Goal: Task Accomplishment & Management: Manage account settings

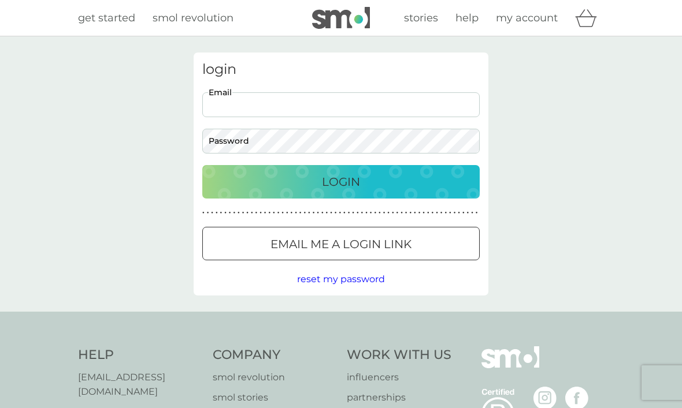
click at [241, 116] on input "Email" at bounding box center [340, 104] width 277 height 25
type input "[EMAIL_ADDRESS][DOMAIN_NAME]"
click at [341, 181] on button "Login" at bounding box center [340, 182] width 277 height 34
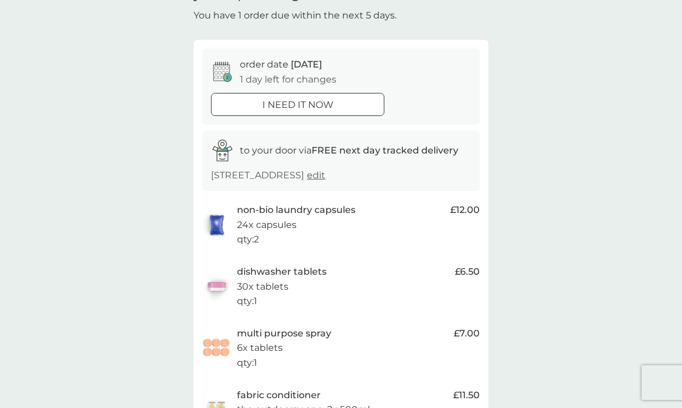
scroll to position [68, 0]
click at [251, 232] on p "qty : 2" at bounding box center [248, 239] width 22 height 15
click at [466, 210] on span "£12.00" at bounding box center [464, 209] width 29 height 15
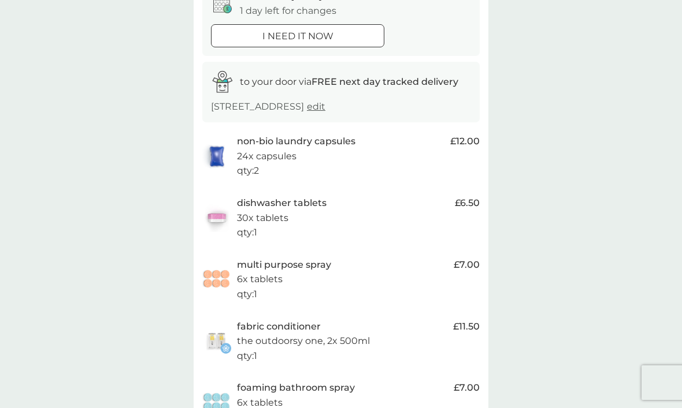
scroll to position [131, 0]
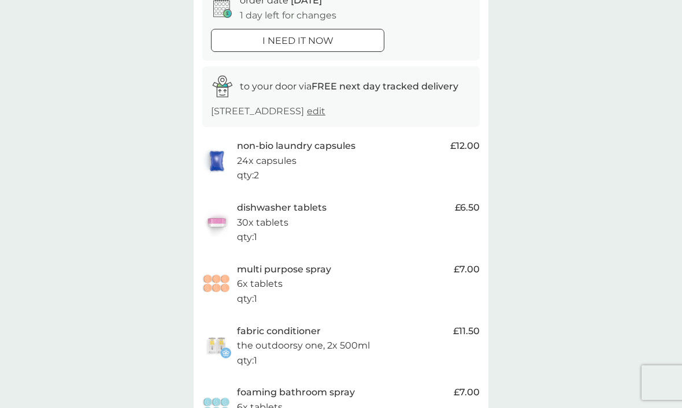
click at [218, 157] on img at bounding box center [216, 161] width 29 height 27
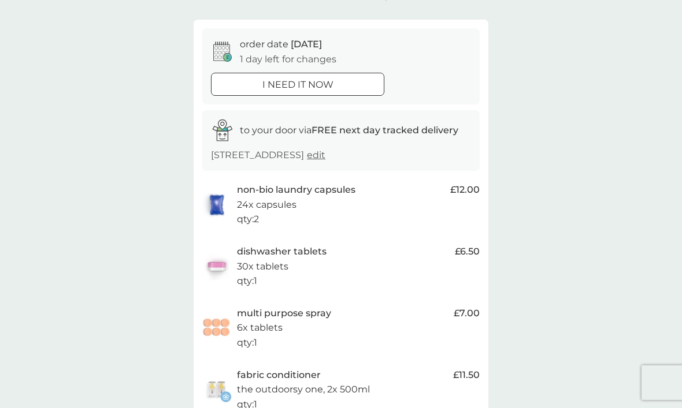
scroll to position [86, 0]
click at [259, 206] on p "24x capsules" at bounding box center [267, 206] width 60 height 15
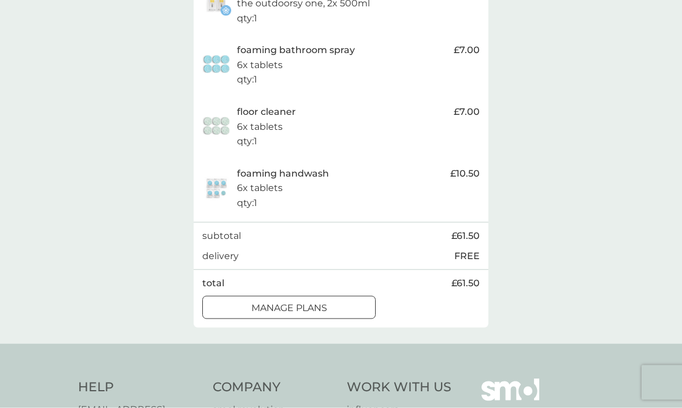
scroll to position [485, 0]
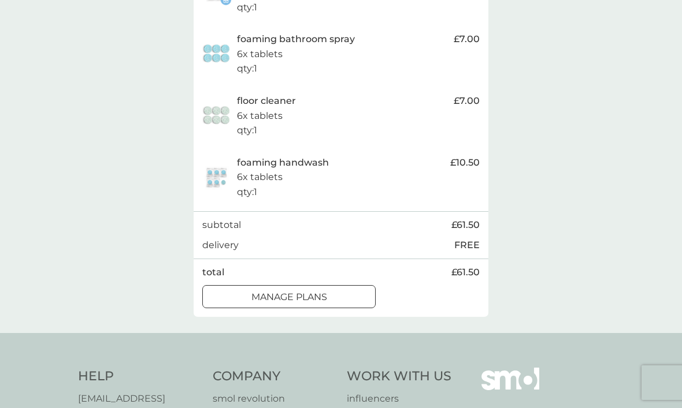
click at [227, 293] on div "manage plans" at bounding box center [289, 297] width 172 height 15
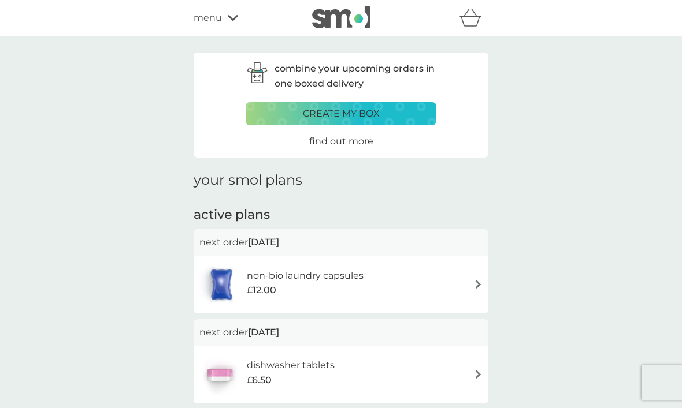
click at [276, 291] on div "£12.00" at bounding box center [305, 290] width 117 height 15
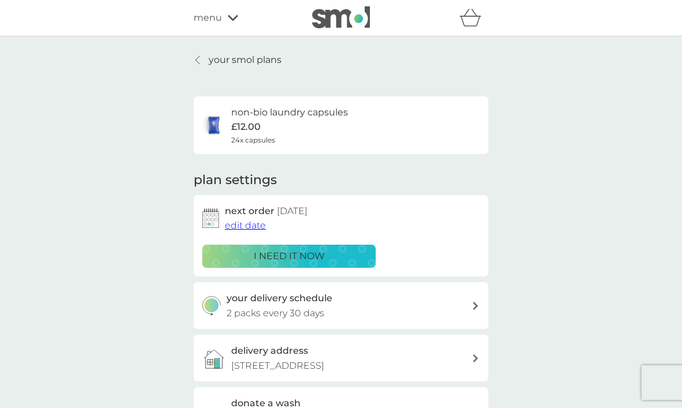
click at [233, 231] on button "edit date" at bounding box center [245, 225] width 41 height 15
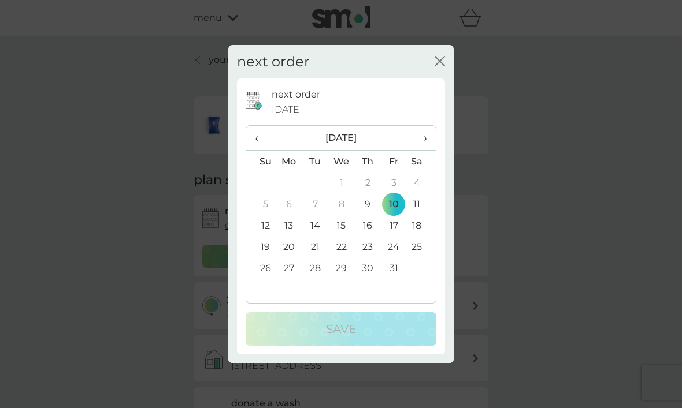
click at [422, 150] on span "›" at bounding box center [421, 138] width 12 height 24
click at [280, 236] on td "10" at bounding box center [289, 225] width 27 height 21
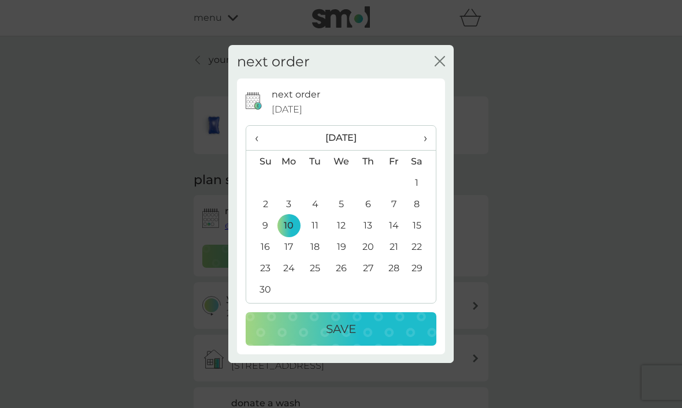
click at [283, 339] on div "Save" at bounding box center [341, 329] width 168 height 18
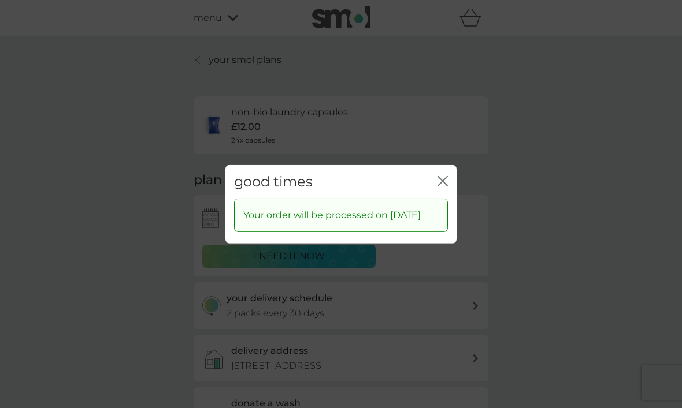
click at [444, 185] on icon "close" at bounding box center [445, 180] width 5 height 9
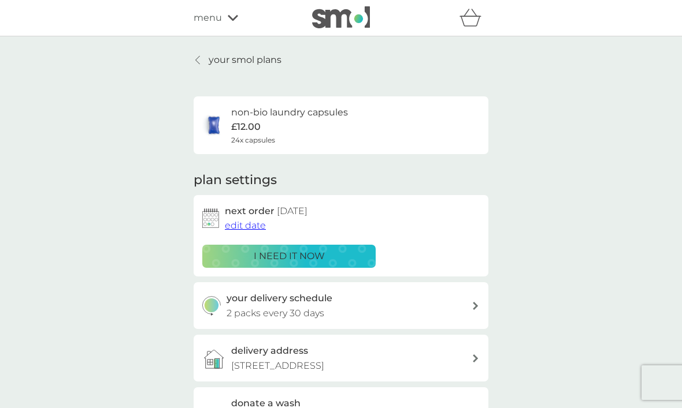
click at [199, 61] on icon at bounding box center [197, 59] width 5 height 9
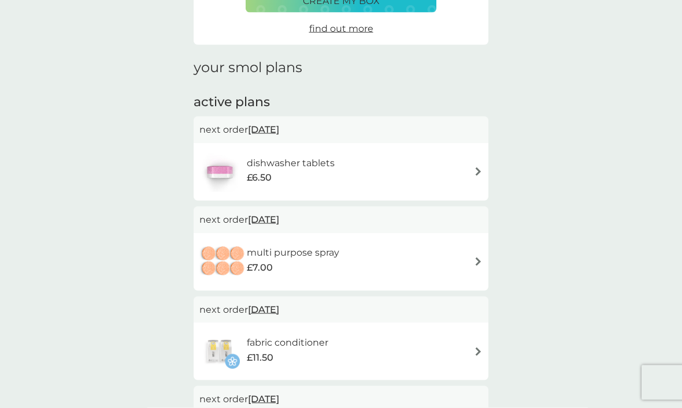
scroll to position [113, 0]
click at [471, 174] on div "dishwasher tablets £6.50" at bounding box center [340, 171] width 283 height 40
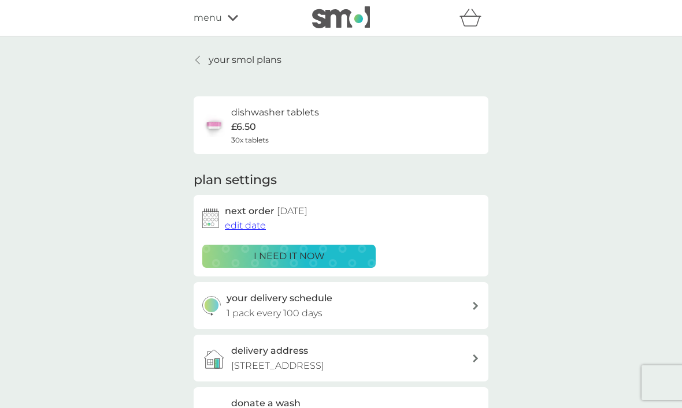
click at [238, 227] on span "edit date" at bounding box center [245, 225] width 41 height 11
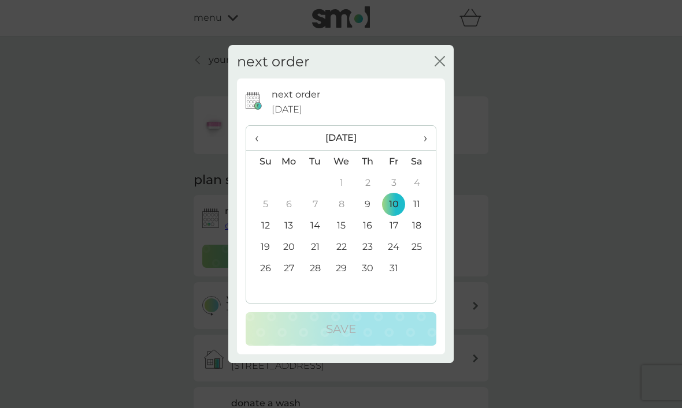
click at [427, 150] on span "›" at bounding box center [421, 138] width 12 height 24
click at [288, 236] on td "10" at bounding box center [289, 225] width 27 height 21
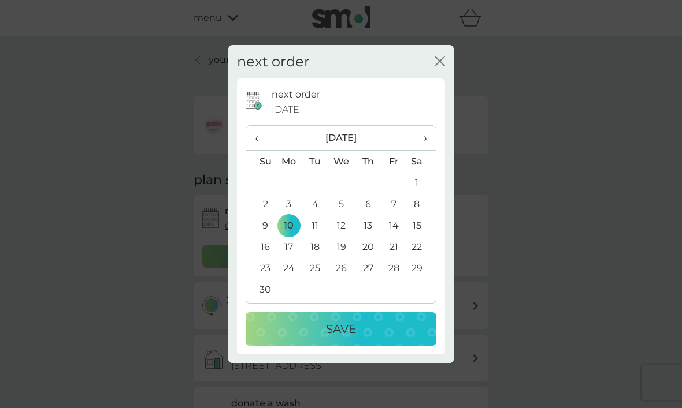
click at [288, 339] on div "Save" at bounding box center [341, 329] width 168 height 18
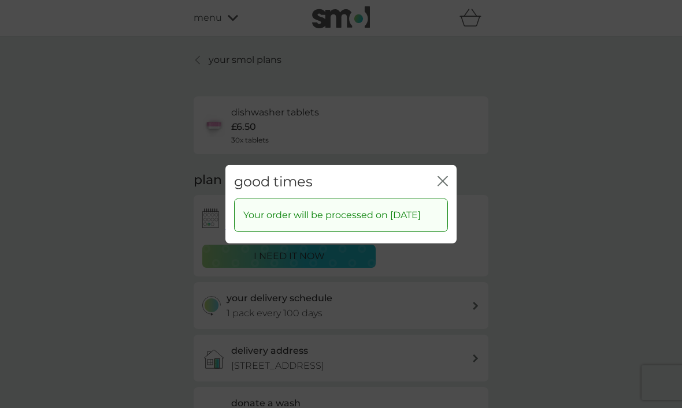
click at [444, 185] on icon "close" at bounding box center [445, 180] width 5 height 9
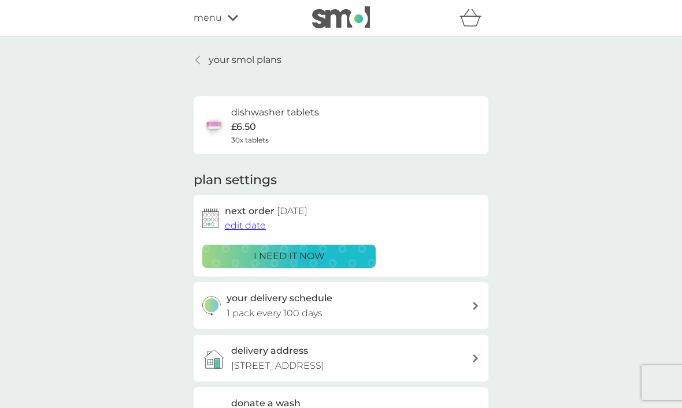
click at [198, 54] on link "your smol plans" at bounding box center [238, 60] width 88 height 15
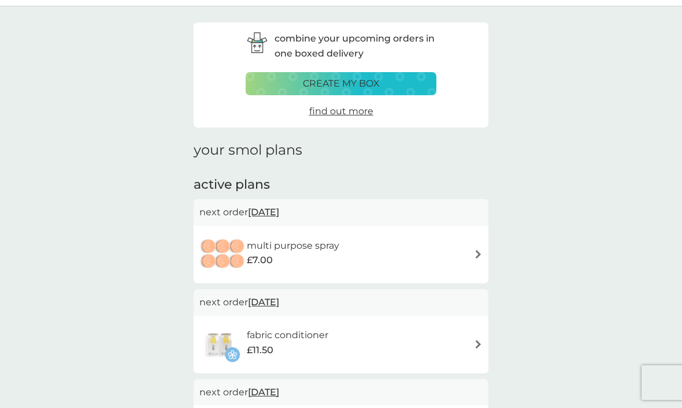
scroll to position [61, 0]
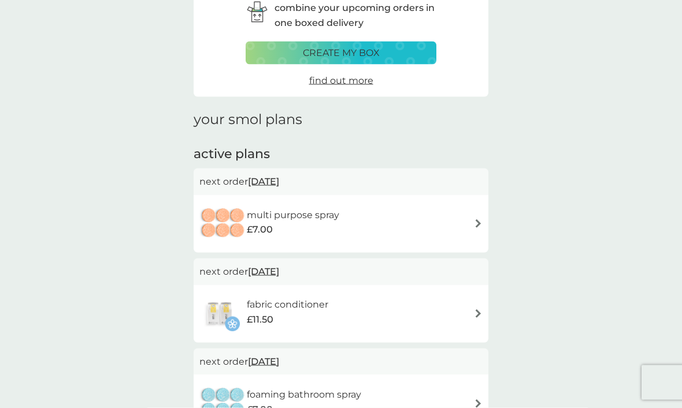
click at [469, 226] on div "multi purpose spray £7.00" at bounding box center [340, 224] width 283 height 40
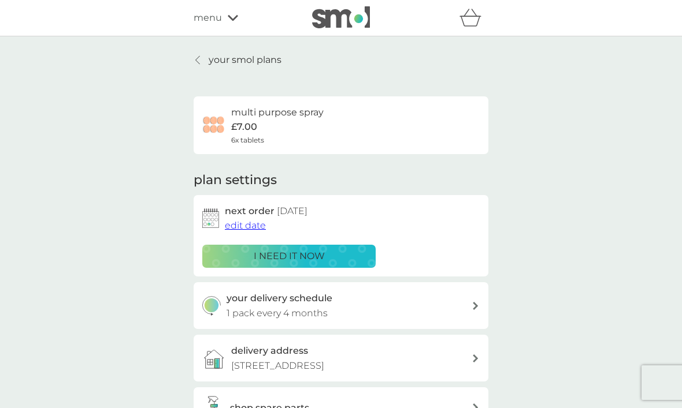
click at [225, 222] on span "edit date" at bounding box center [245, 225] width 41 height 11
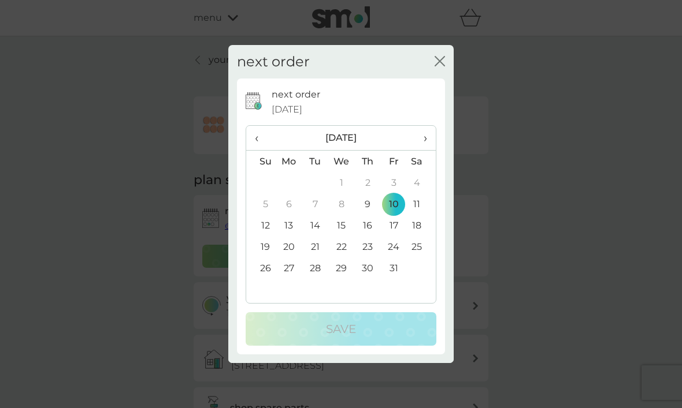
click at [428, 151] on th "›" at bounding box center [421, 138] width 29 height 25
click at [288, 236] on td "10" at bounding box center [289, 225] width 27 height 21
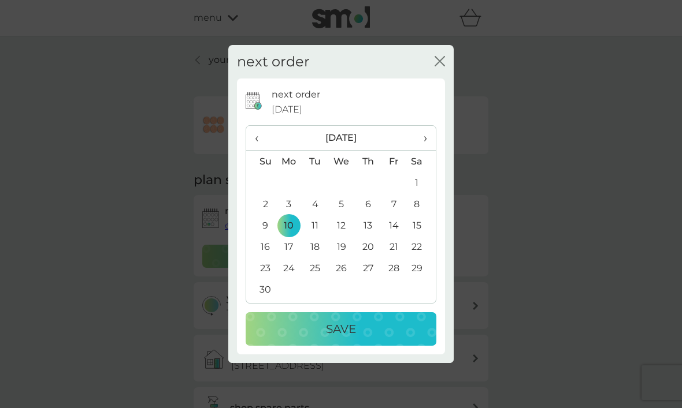
click at [286, 339] on div "Save" at bounding box center [341, 329] width 168 height 18
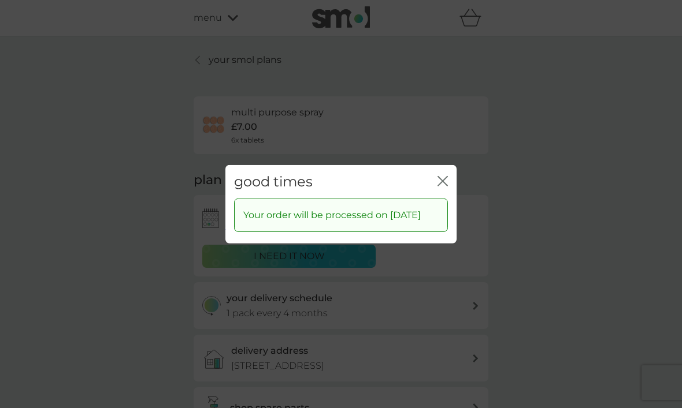
click at [442, 186] on icon "close" at bounding box center [442, 181] width 10 height 10
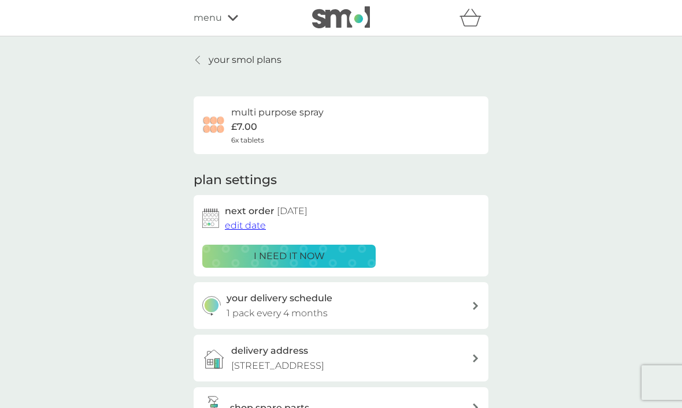
click at [196, 55] on link "your smol plans" at bounding box center [238, 60] width 88 height 15
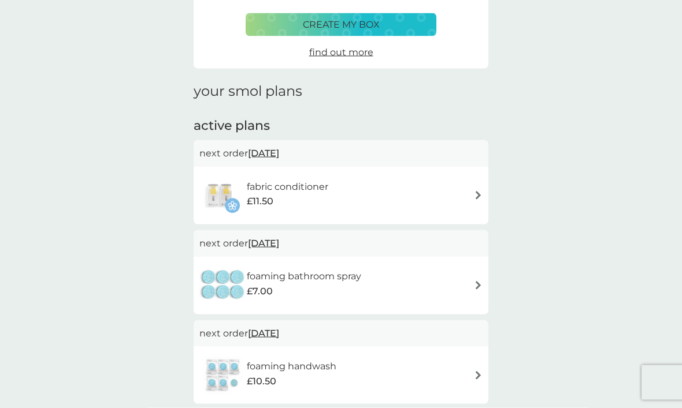
scroll to position [91, 0]
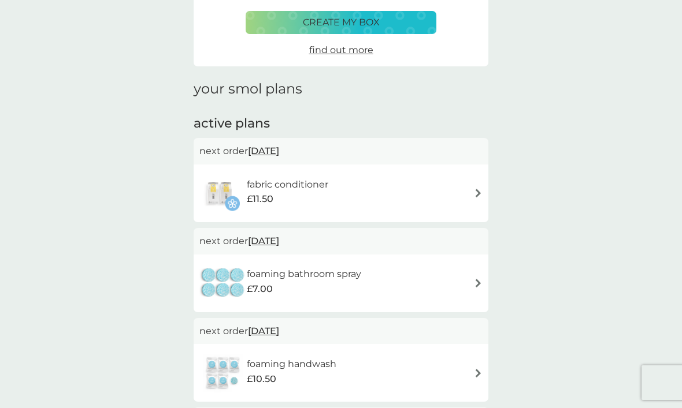
click at [471, 192] on div "fabric conditioner £11.50" at bounding box center [340, 193] width 283 height 40
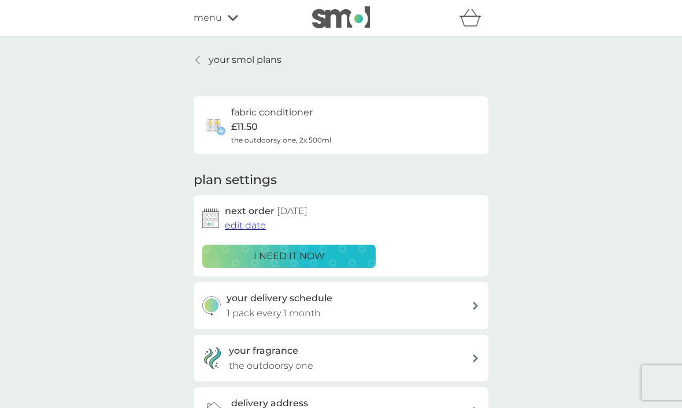
click at [242, 229] on span "edit date" at bounding box center [245, 225] width 41 height 11
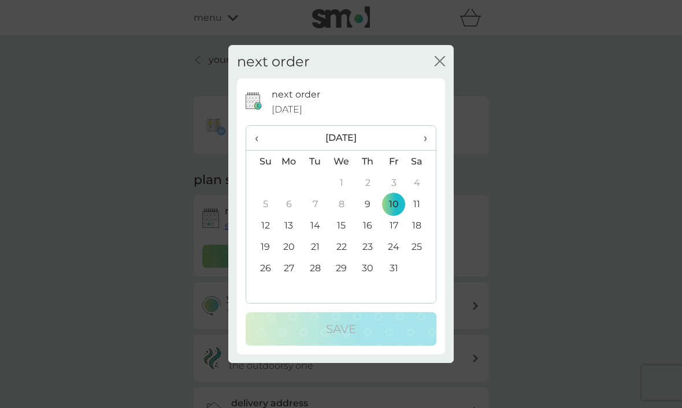
click at [430, 151] on th "›" at bounding box center [421, 138] width 29 height 25
click at [285, 236] on td "10" at bounding box center [289, 225] width 27 height 21
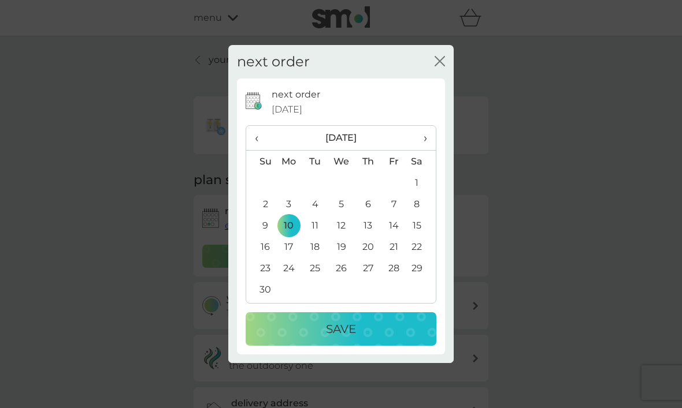
click at [283, 339] on div "Save" at bounding box center [341, 329] width 168 height 18
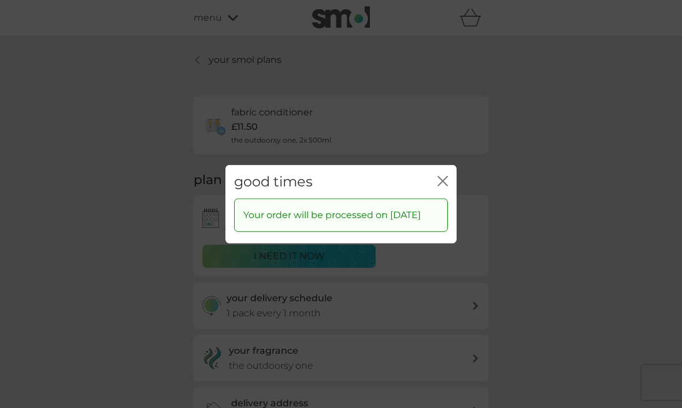
click at [441, 186] on icon "close" at bounding box center [442, 181] width 10 height 10
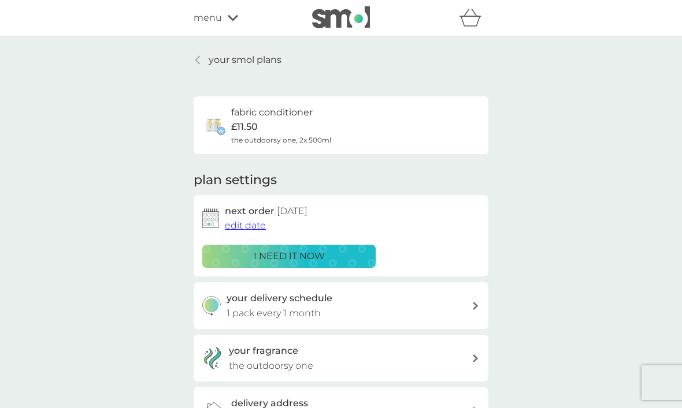
click at [199, 60] on icon at bounding box center [197, 59] width 5 height 9
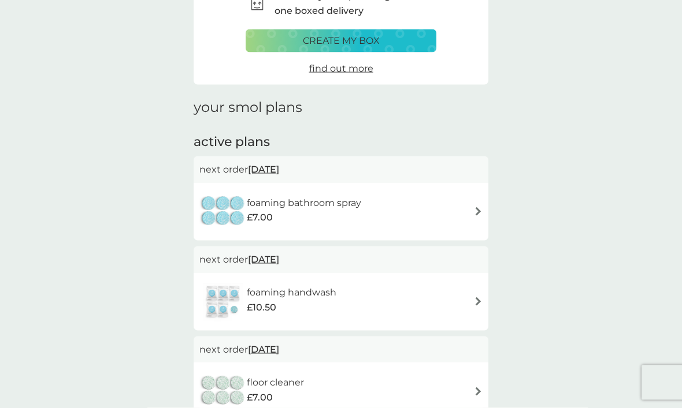
scroll to position [74, 0]
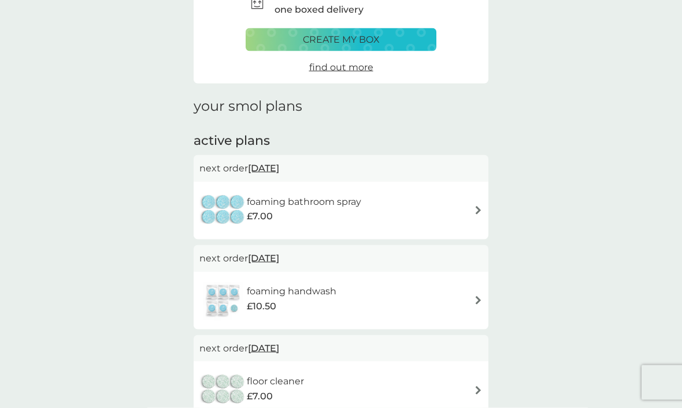
click at [470, 212] on div "foaming bathroom spray £7.00" at bounding box center [340, 211] width 283 height 40
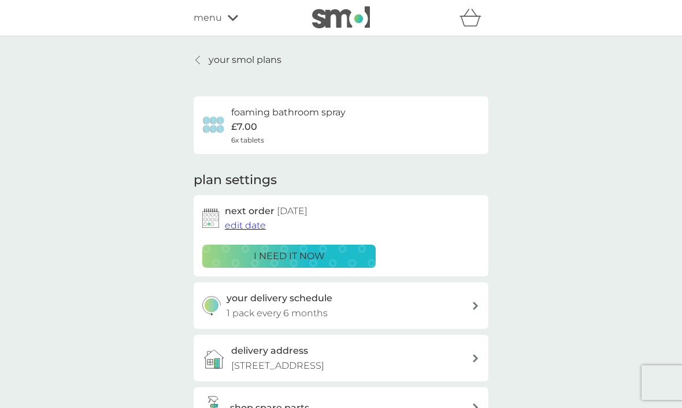
click at [237, 229] on span "edit date" at bounding box center [245, 225] width 41 height 11
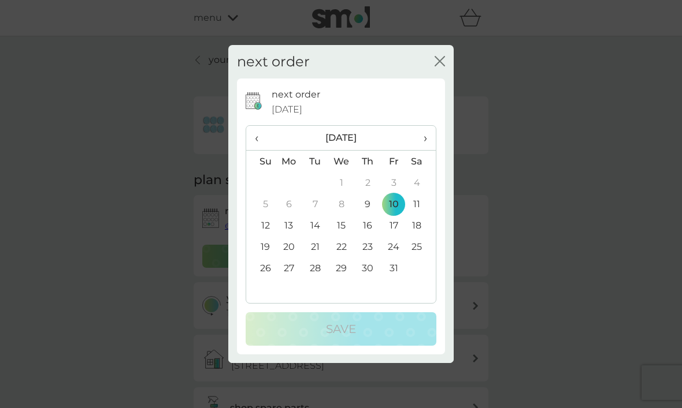
click at [433, 151] on th "›" at bounding box center [421, 138] width 29 height 25
click at [286, 236] on td "10" at bounding box center [289, 225] width 27 height 21
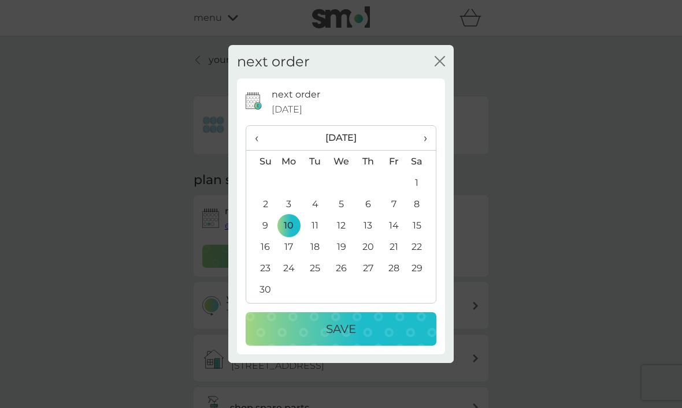
click at [294, 339] on div "Save" at bounding box center [341, 329] width 168 height 18
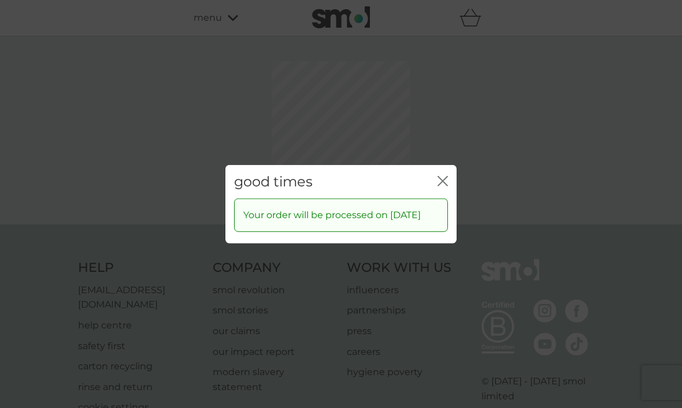
click at [446, 186] on icon "close" at bounding box center [442, 181] width 10 height 10
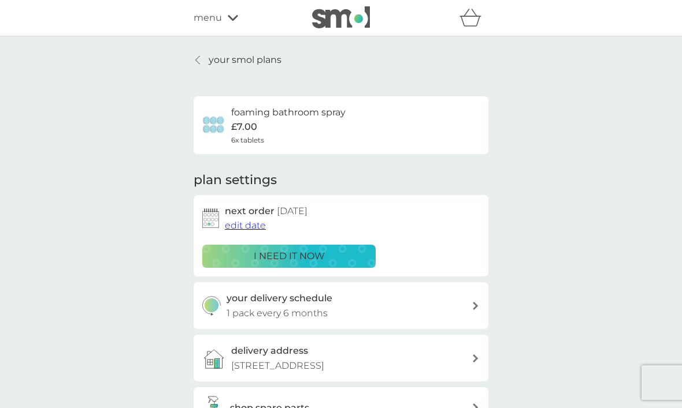
click at [199, 63] on icon at bounding box center [198, 60] width 4 height 8
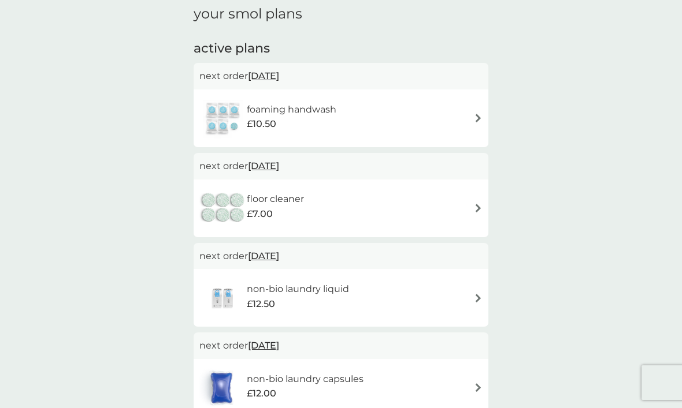
scroll to position [162, 0]
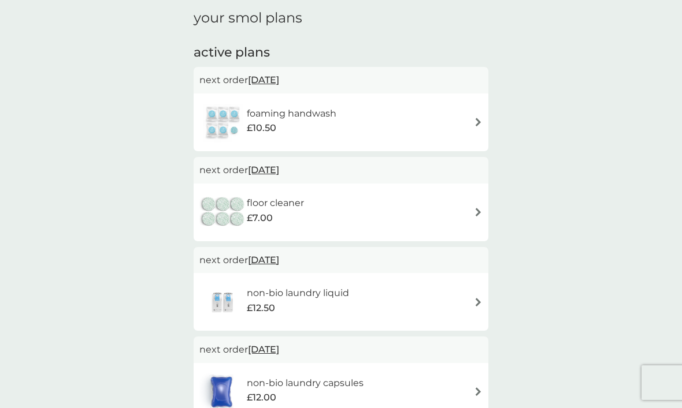
click at [482, 122] on img at bounding box center [478, 122] width 9 height 9
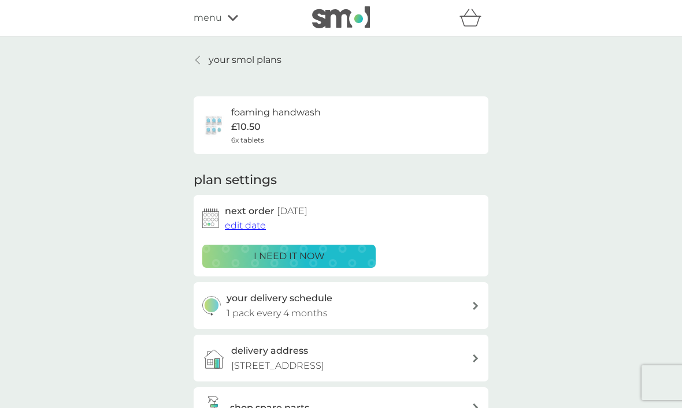
click at [240, 226] on span "edit date" at bounding box center [245, 225] width 41 height 11
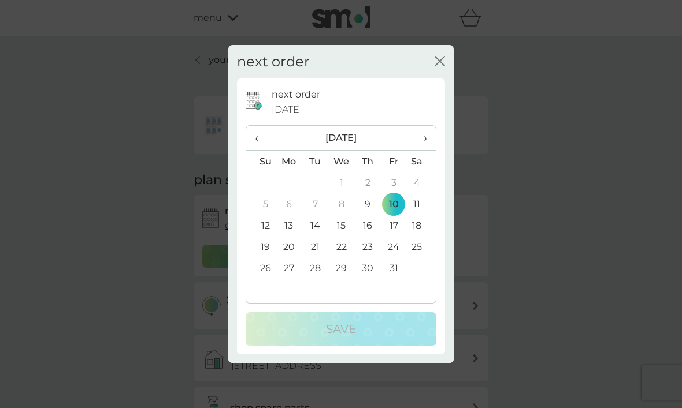
click at [428, 151] on th "›" at bounding box center [421, 138] width 29 height 25
click at [289, 236] on td "10" at bounding box center [289, 225] width 27 height 21
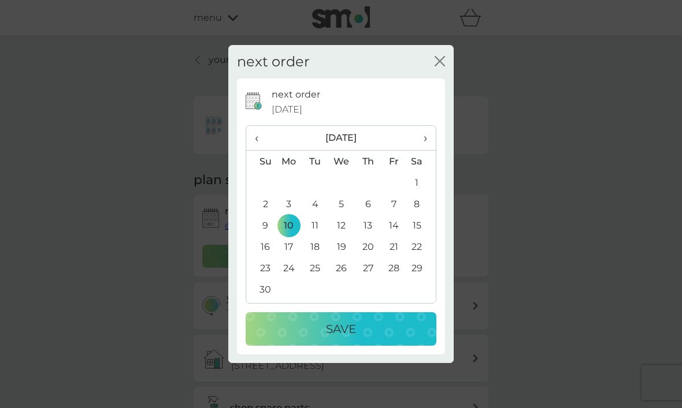
click at [292, 339] on div "Save" at bounding box center [341, 329] width 168 height 18
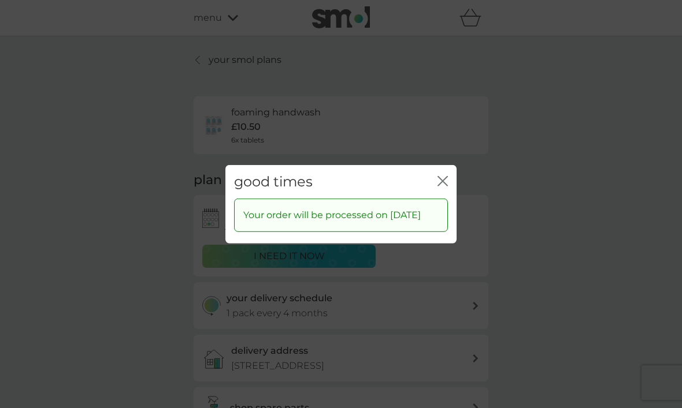
click at [442, 185] on icon "close" at bounding box center [440, 180] width 5 height 9
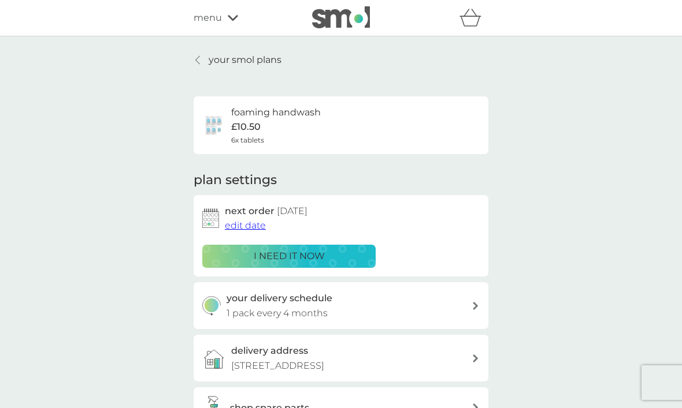
click at [201, 63] on div at bounding box center [198, 59] width 8 height 9
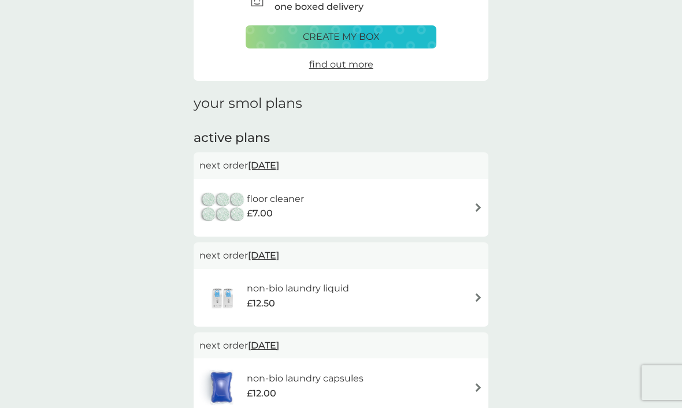
scroll to position [78, 0]
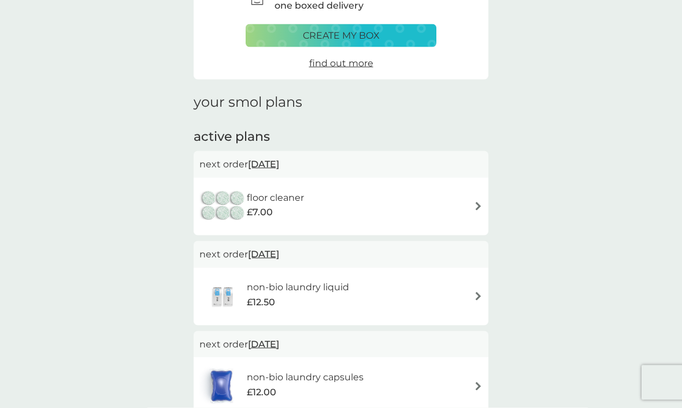
click at [470, 202] on div "floor cleaner £7.00" at bounding box center [340, 207] width 283 height 40
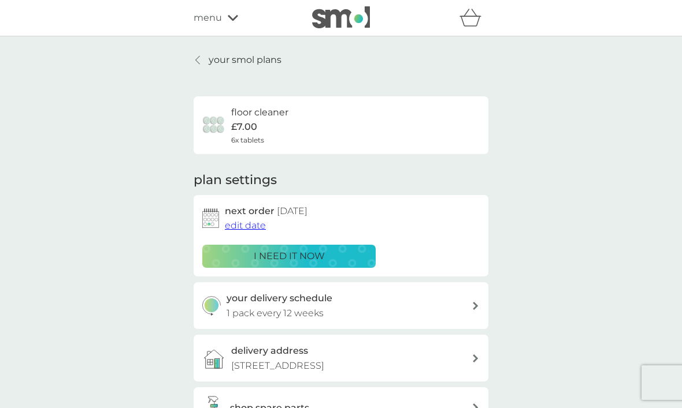
click at [238, 228] on span "edit date" at bounding box center [245, 225] width 41 height 11
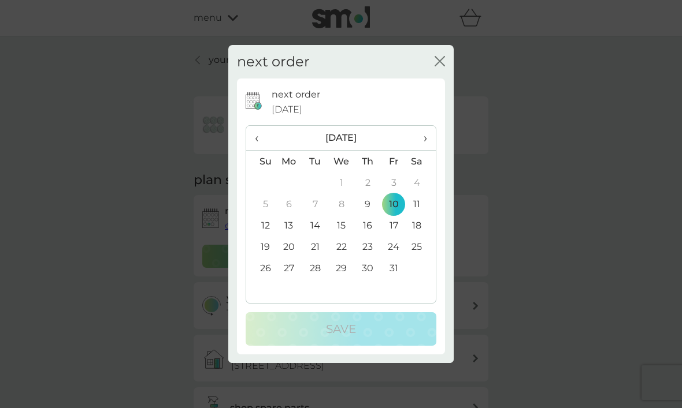
click at [429, 151] on th "›" at bounding box center [421, 138] width 29 height 25
click at [284, 236] on td "10" at bounding box center [289, 225] width 27 height 21
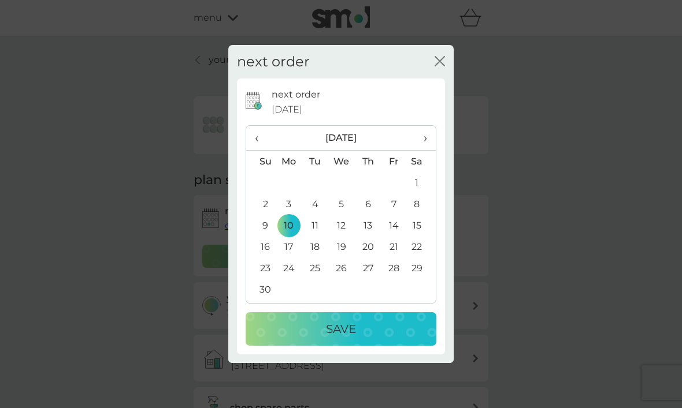
click at [296, 339] on div "Save" at bounding box center [341, 329] width 168 height 18
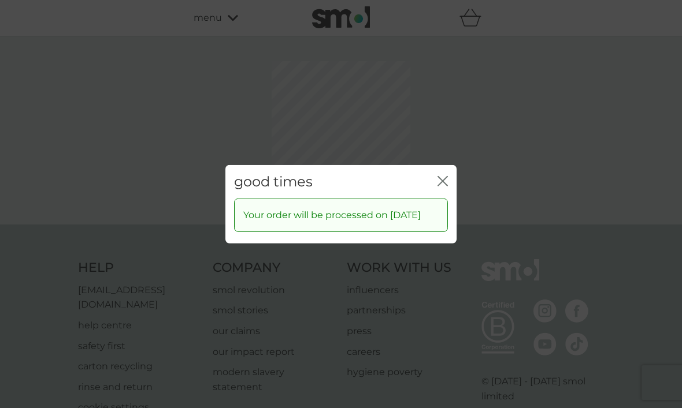
click at [441, 186] on icon "close" at bounding box center [442, 181] width 10 height 10
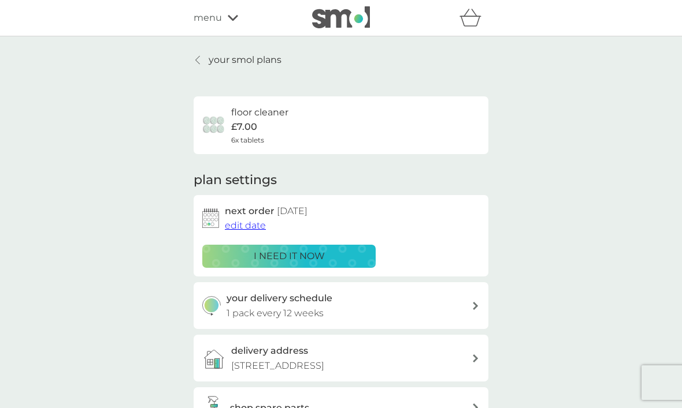
click at [198, 58] on icon at bounding box center [197, 59] width 5 height 9
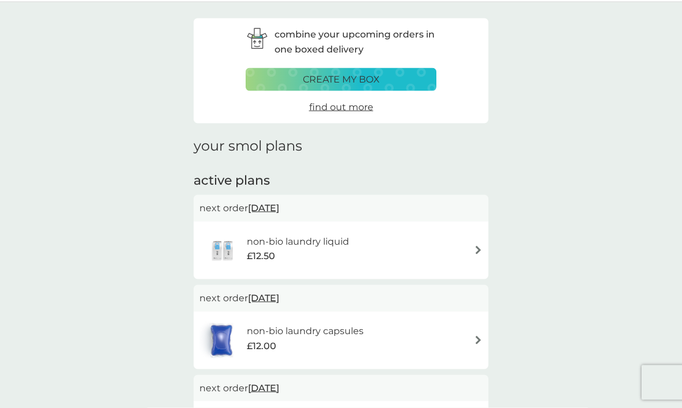
scroll to position [35, 0]
click at [259, 207] on span "4 Nov 2025" at bounding box center [263, 207] width 31 height 23
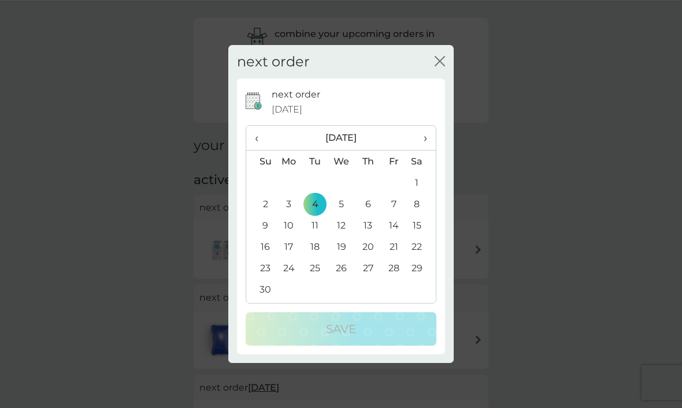
click at [287, 236] on td "10" at bounding box center [289, 225] width 27 height 21
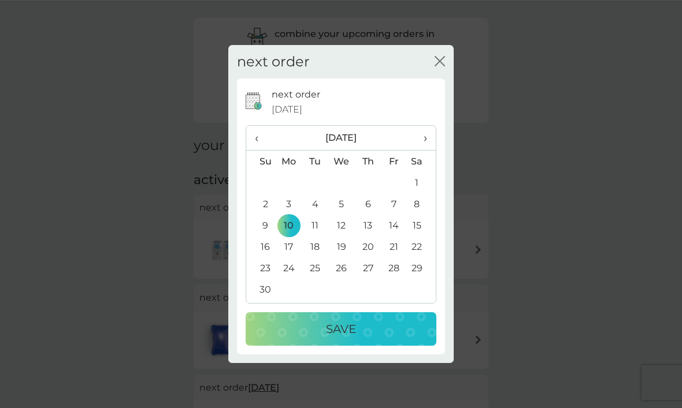
click at [295, 339] on div "Save" at bounding box center [341, 329] width 168 height 18
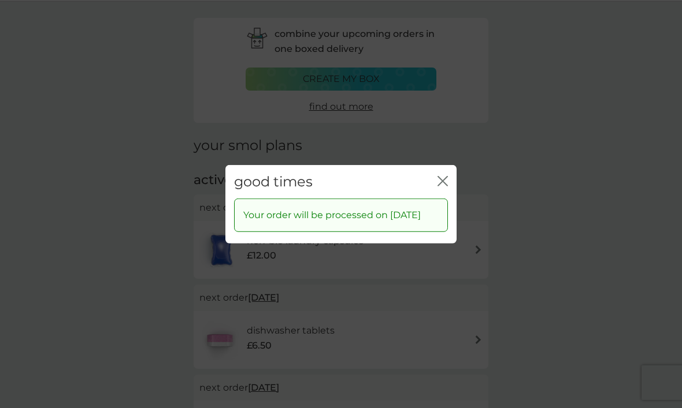
click at [440, 185] on icon "close" at bounding box center [440, 180] width 5 height 9
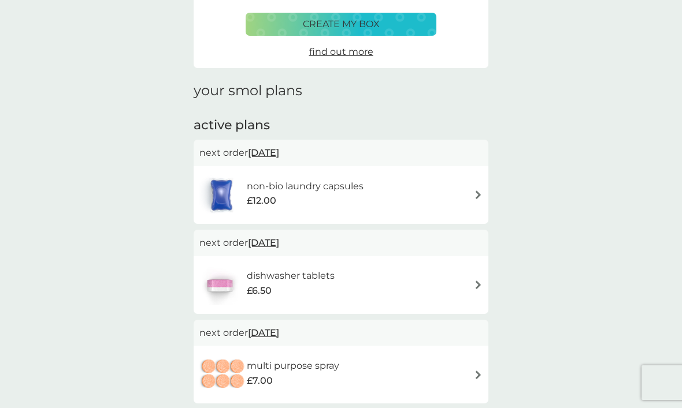
scroll to position [0, 0]
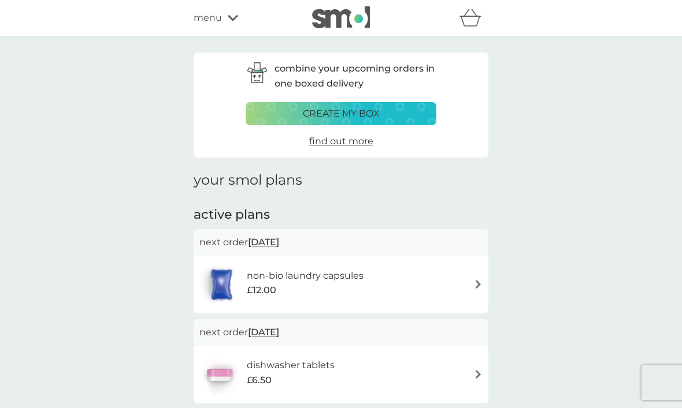
click at [207, 20] on span "menu" at bounding box center [208, 17] width 28 height 15
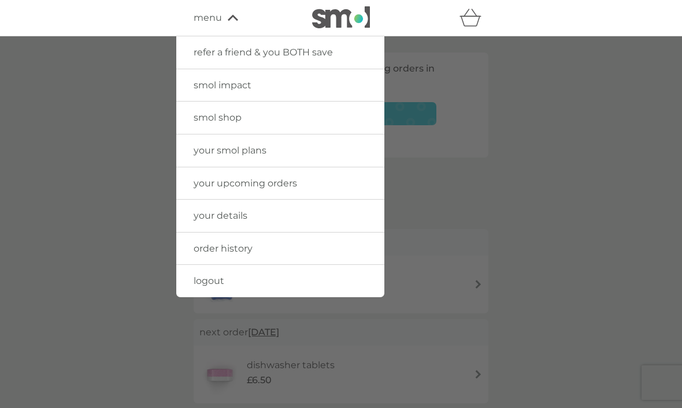
click at [197, 124] on link "smol shop" at bounding box center [280, 118] width 208 height 32
